Goal: Task Accomplishment & Management: Manage account settings

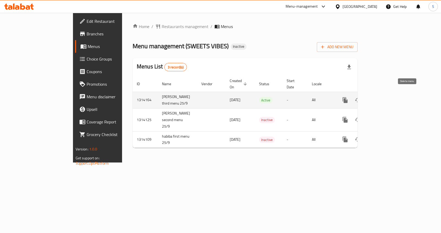
click at [372, 98] on icon "enhanced table" at bounding box center [370, 100] width 4 height 5
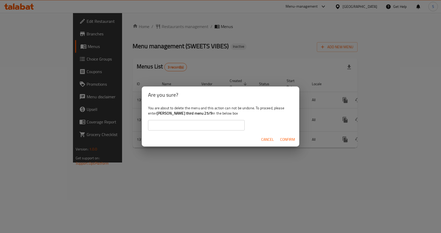
click at [167, 115] on b "[PERSON_NAME] third menu 25/9" at bounding box center [185, 113] width 56 height 7
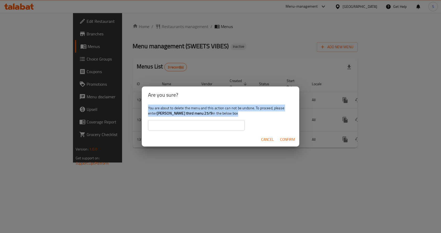
click at [167, 115] on b "[PERSON_NAME] third menu 25/9" at bounding box center [185, 113] width 56 height 7
click at [187, 116] on b "[PERSON_NAME] third menu 25/9" at bounding box center [185, 113] width 56 height 7
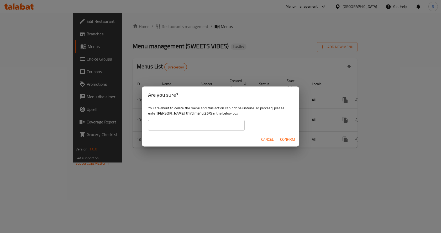
drag, startPoint x: 212, startPoint y: 114, endPoint x: 158, endPoint y: 114, distance: 54.1
click at [158, 114] on div "You are about to delete the menu and this action can not be undone. To proceed,…" at bounding box center [220, 117] width 157 height 29
copy b "[PERSON_NAME] third menu 25/9"
click at [156, 128] on input "text" at bounding box center [196, 125] width 97 height 10
paste input "[PERSON_NAME] third menu 25/9"
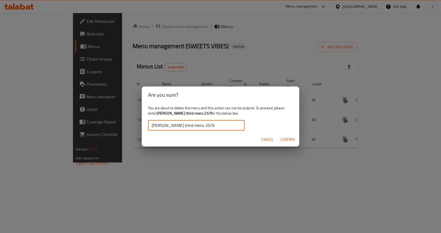
type input "[PERSON_NAME] third menu 25/9"
click at [288, 144] on button "Confirm" at bounding box center [287, 140] width 19 height 10
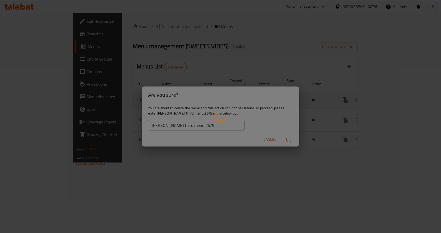
click at [289, 143] on div "enhanced table" at bounding box center [220, 116] width 441 height 233
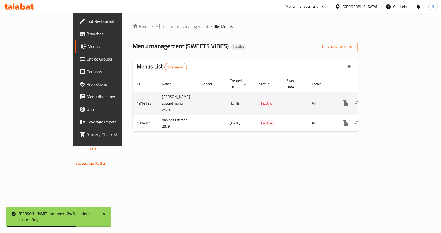
click at [373, 100] on icon "enhanced table" at bounding box center [370, 103] width 6 height 6
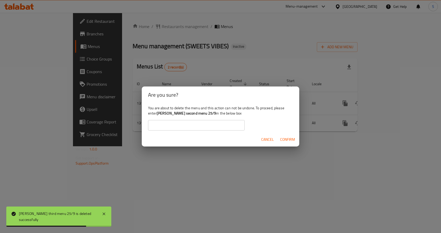
click at [263, 142] on span "Cancel" at bounding box center [267, 139] width 13 height 7
